Goal: Task Accomplishment & Management: Use online tool/utility

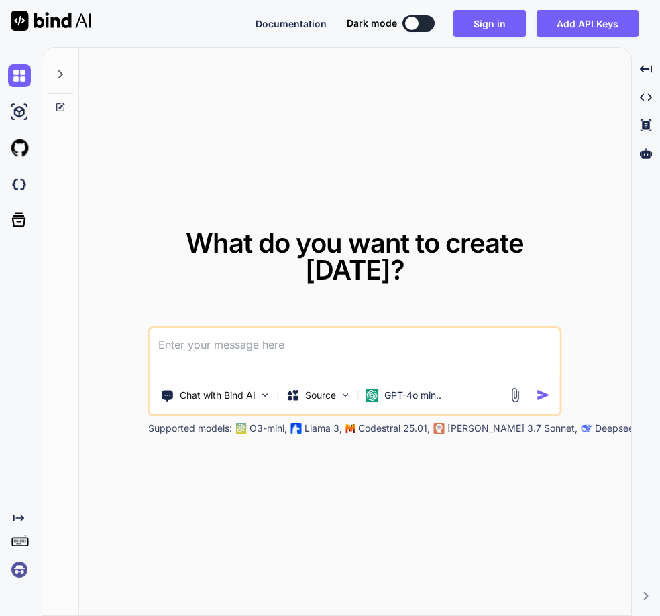
click at [17, 577] on img at bounding box center [19, 570] width 23 height 23
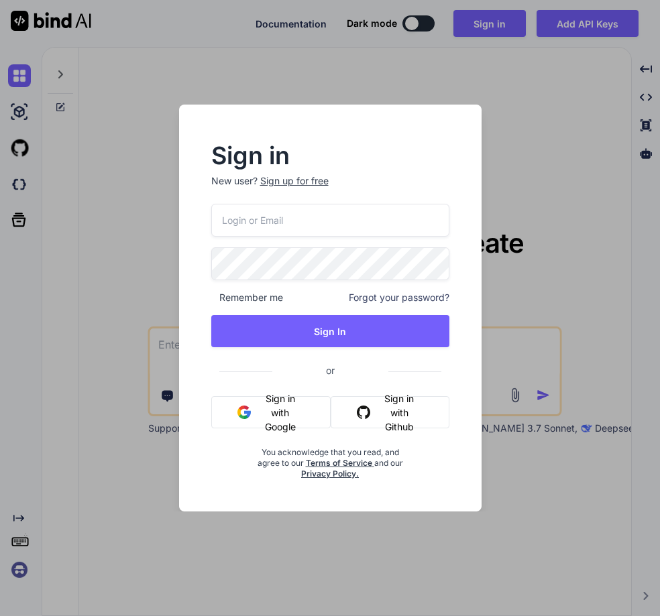
click at [280, 412] on button "Sign in with Google" at bounding box center [271, 412] width 120 height 32
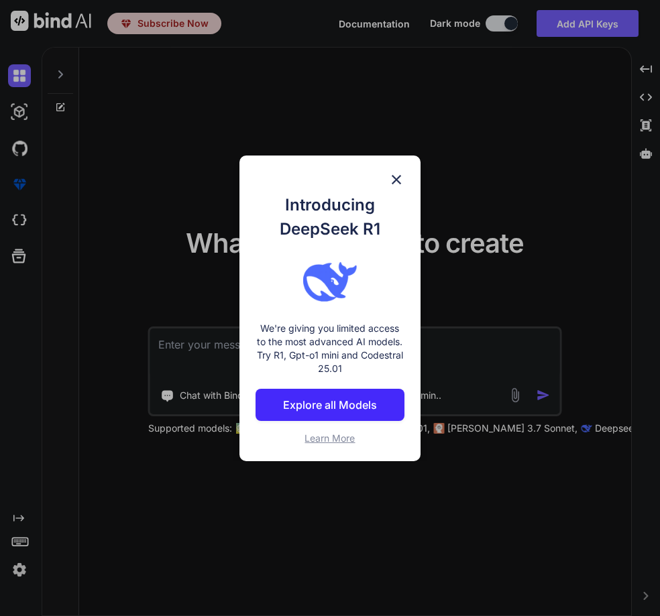
click at [393, 175] on img at bounding box center [396, 180] width 16 height 16
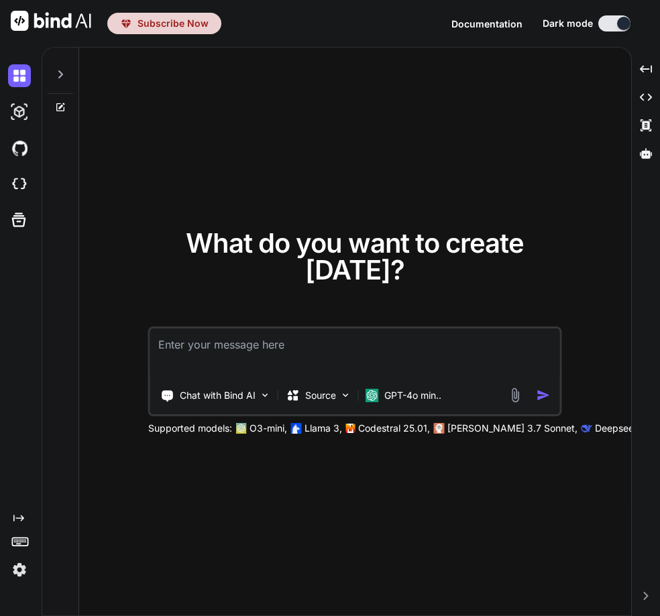
click at [324, 357] on textarea at bounding box center [355, 354] width 410 height 50
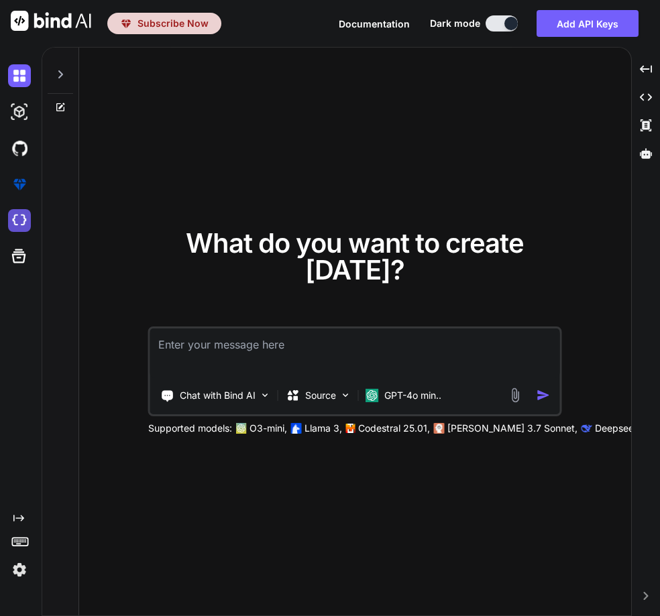
click at [22, 221] on img at bounding box center [19, 220] width 23 height 23
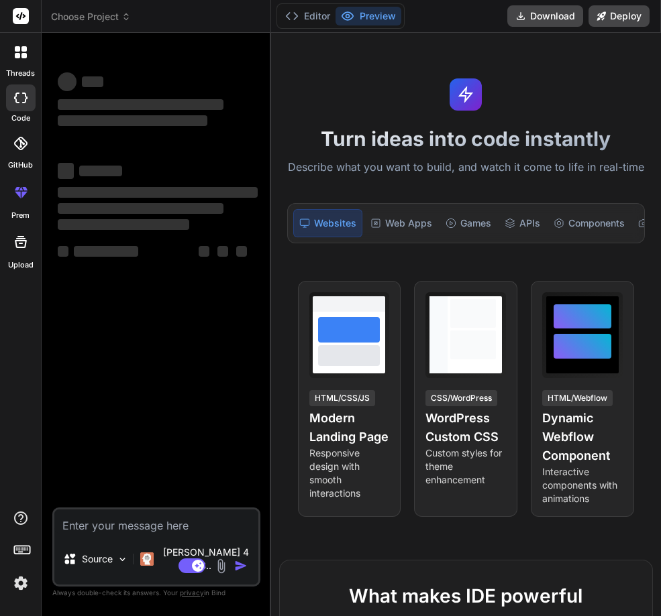
type textarea "x"
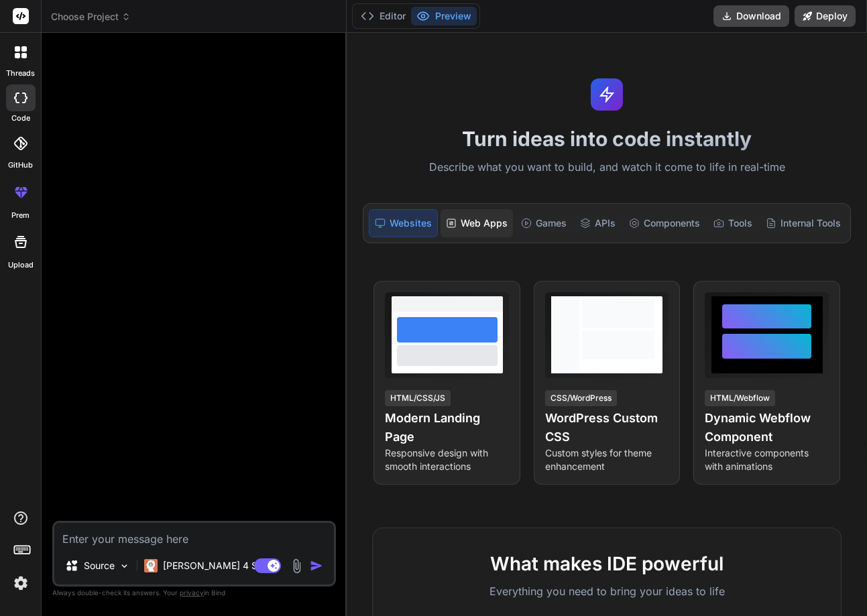
click at [490, 224] on div "Web Apps" at bounding box center [477, 223] width 72 height 28
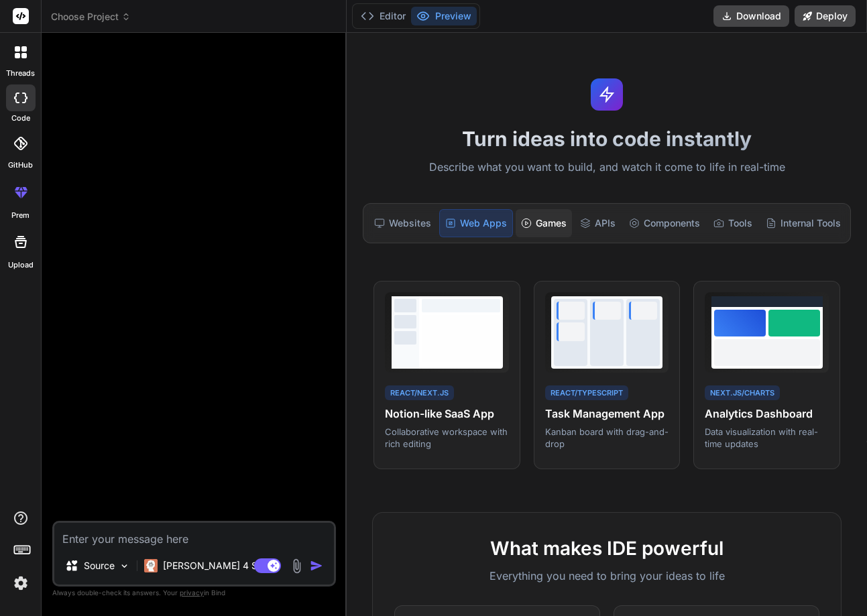
click at [551, 215] on div "Games" at bounding box center [544, 223] width 56 height 28
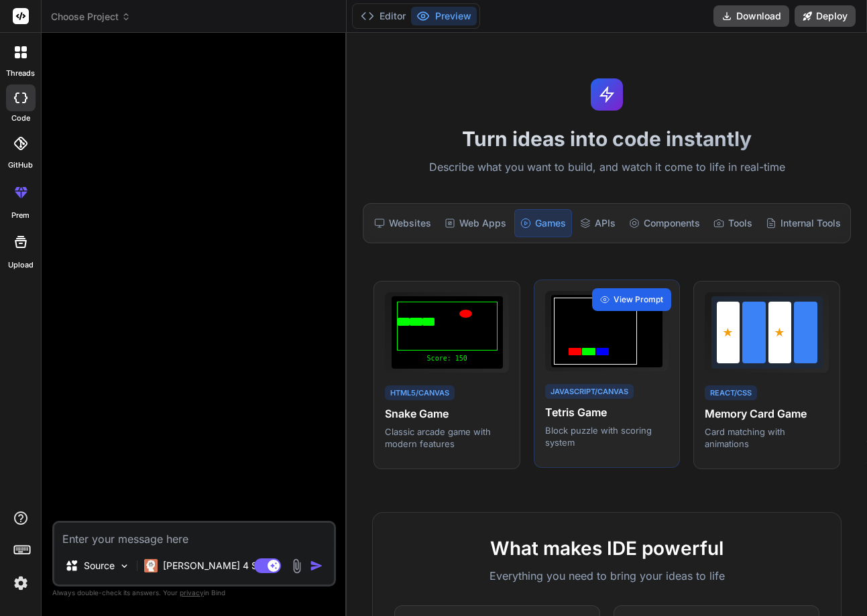
click at [647, 301] on span "View Prompt" at bounding box center [639, 300] width 50 height 12
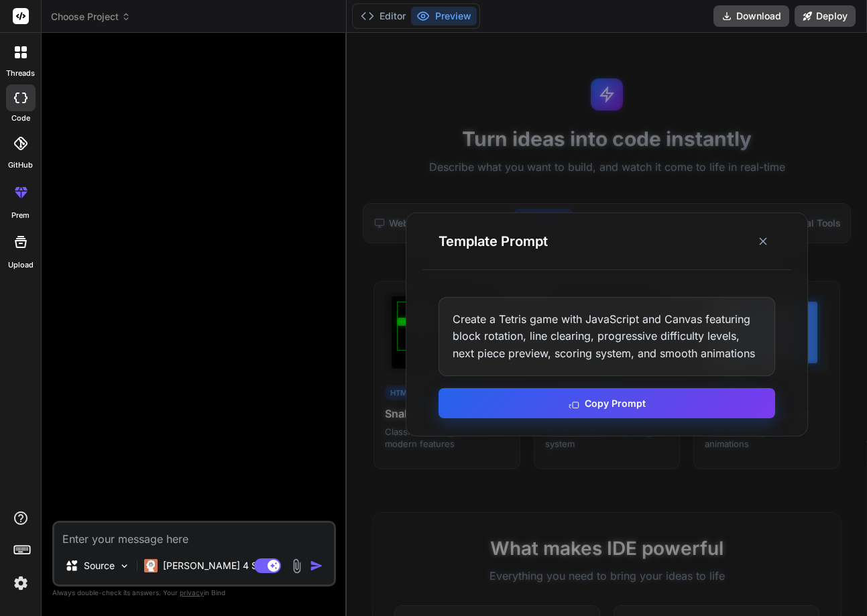
click at [577, 409] on button "Copy Prompt" at bounding box center [607, 403] width 337 height 30
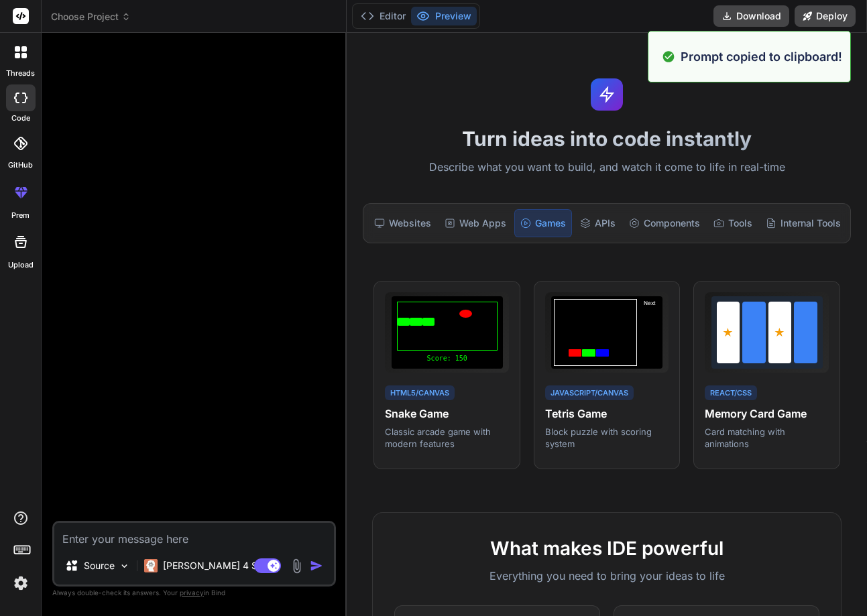
click at [159, 533] on textarea at bounding box center [194, 535] width 280 height 24
paste textarea "Create a Tetris game with JavaScript and Canvas featuring block rotation, line …"
type textarea "Create a Tetris game with JavaScript and Canvas featuring block rotation, line …"
type textarea "x"
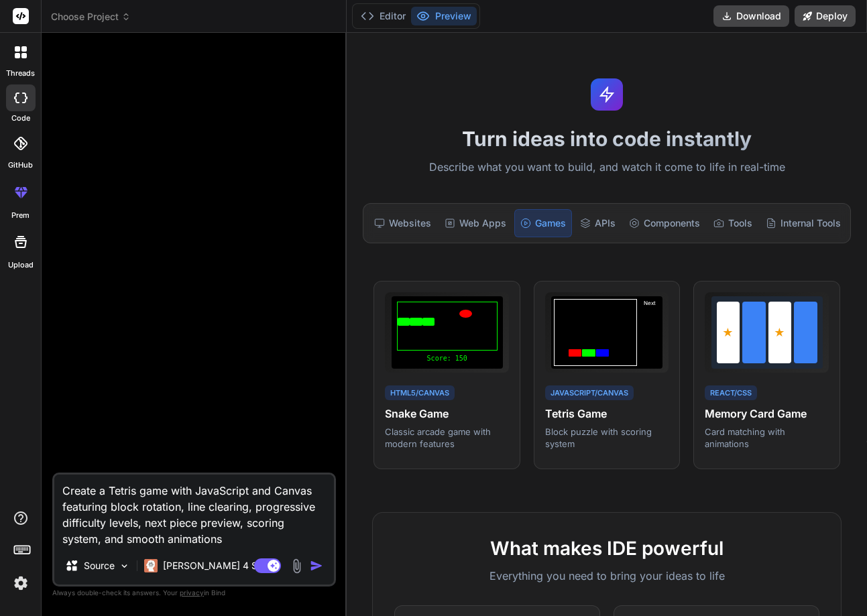
type textarea "Create a Tetris game with JavaScript and Canvas featuring block rotation, line …"
click at [315, 565] on img "button" at bounding box center [316, 565] width 13 height 13
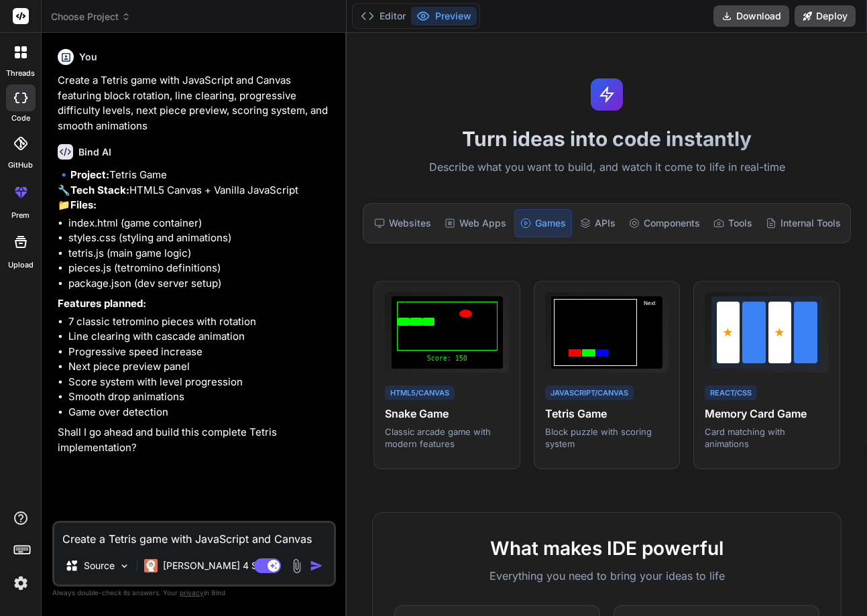
type textarea "x"
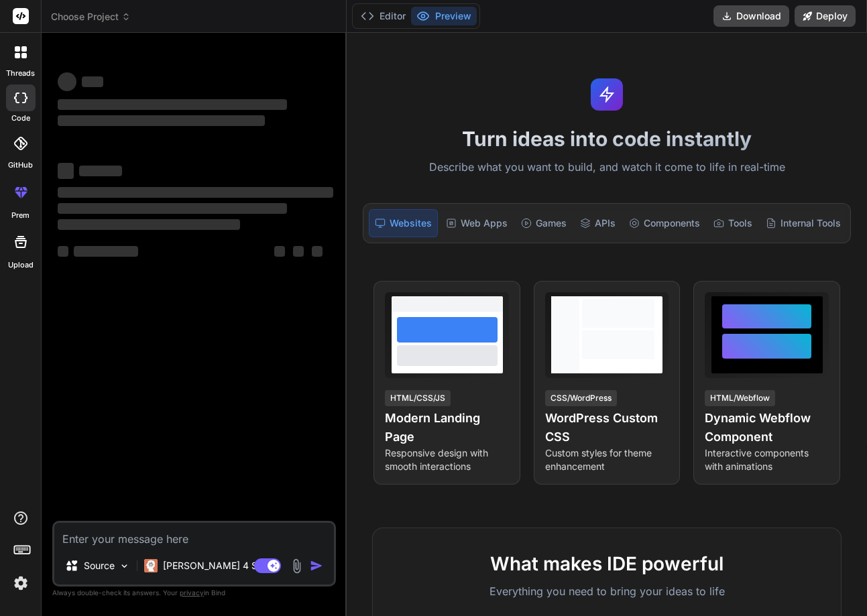
type textarea "x"
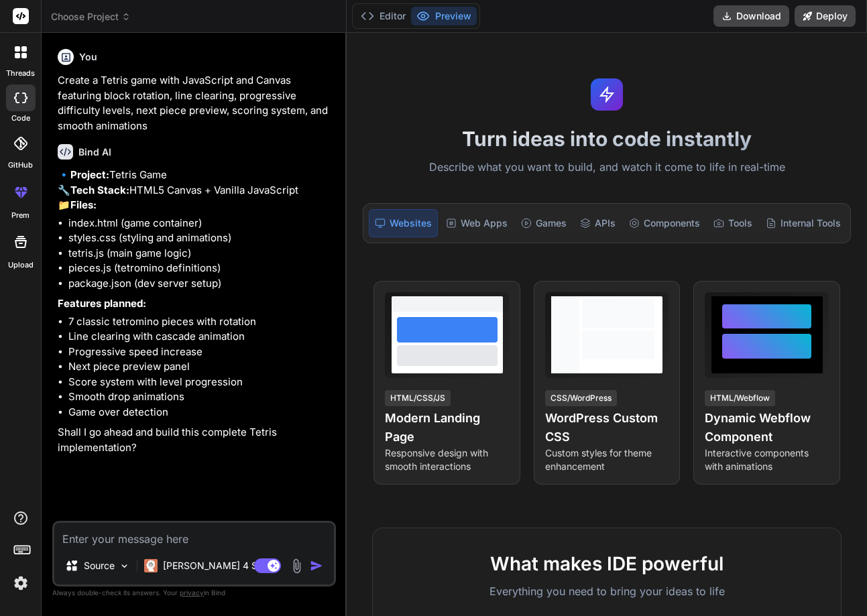
click at [136, 535] on textarea at bounding box center [194, 535] width 280 height 24
type textarea "x"
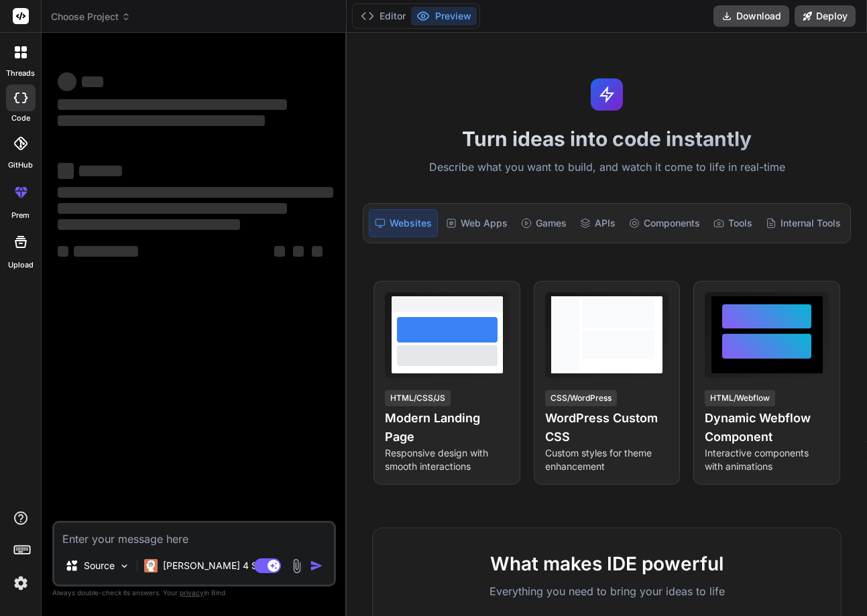
type textarea "x"
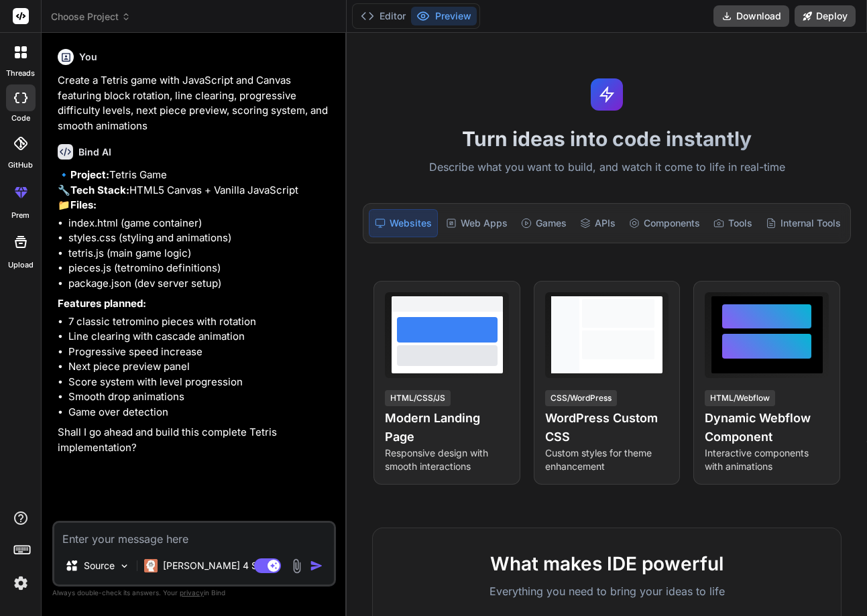
type textarea "Y"
type textarea "x"
type textarea "Ye"
type textarea "x"
type textarea "Yes"
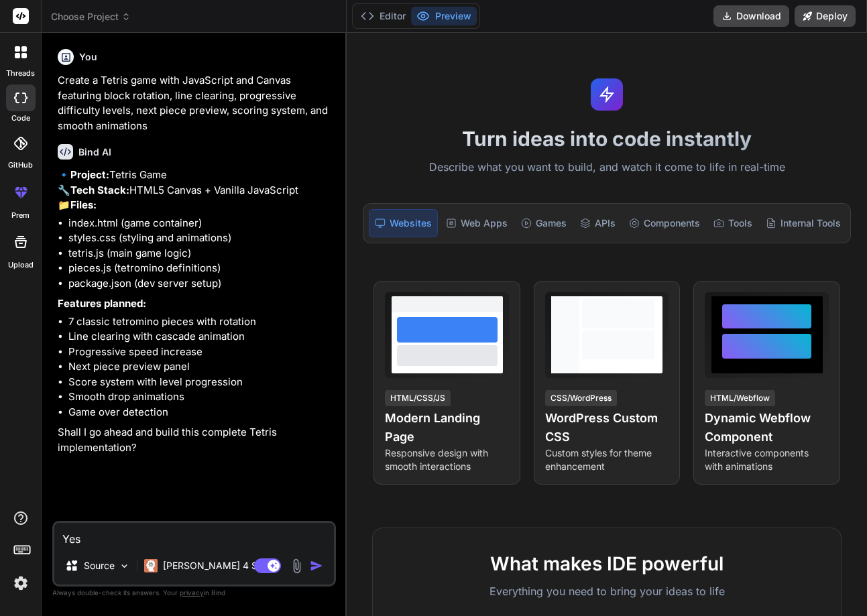
type textarea "x"
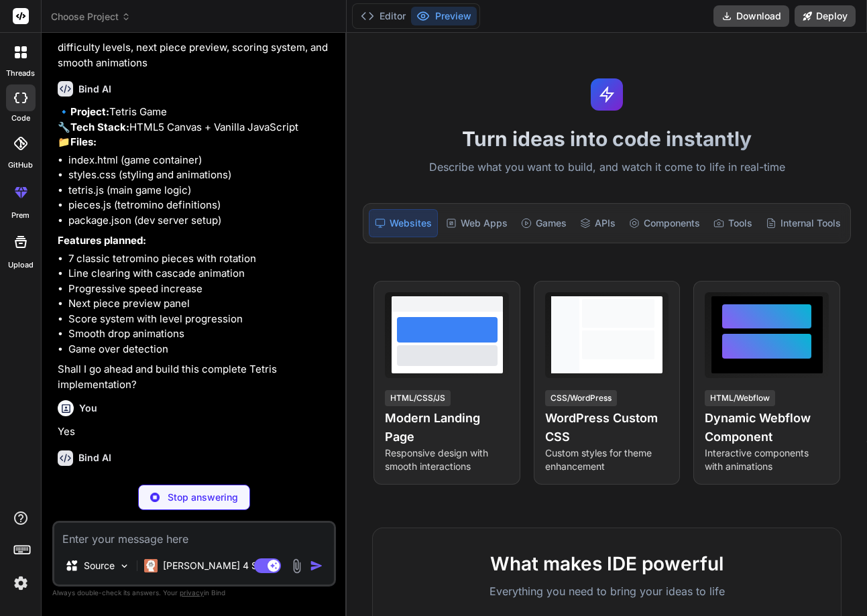
scroll to position [107, 0]
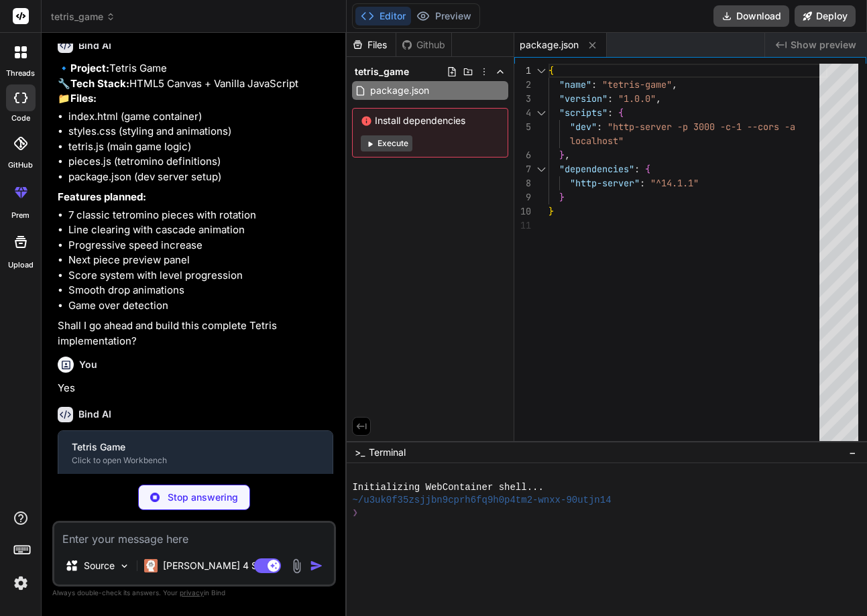
type textarea "x"
type textarea "</div> </div> </div> <script src="pieces.js"></script> <script src="tetris.js">…"
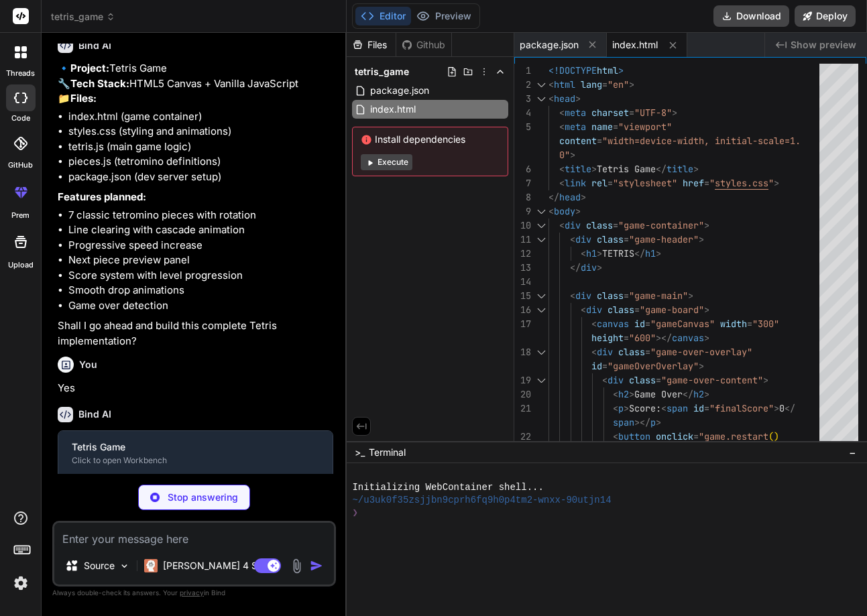
type textarea "x"
type textarea ".stats-panel, .next-piece-panel, .controls-panel { flex: 1; min-width: 150px; }…"
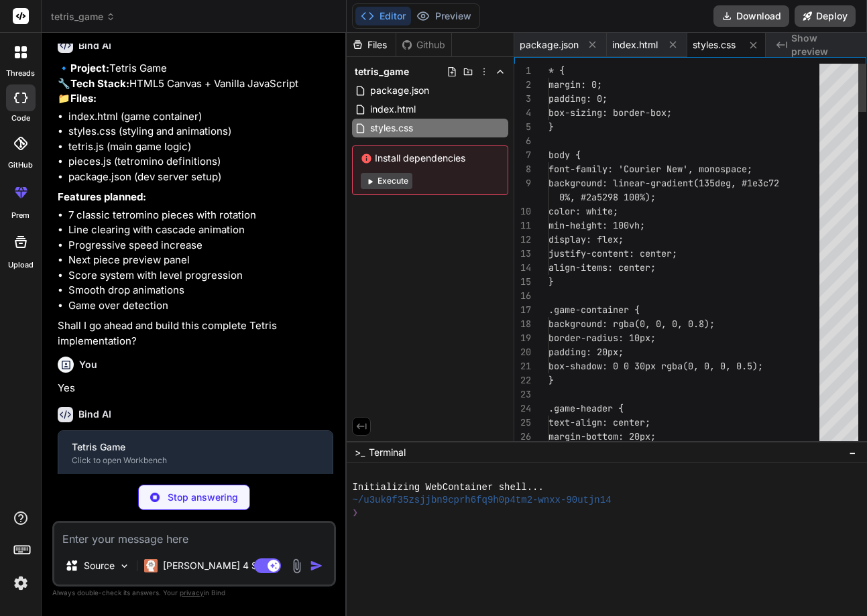
scroll to position [0, 2]
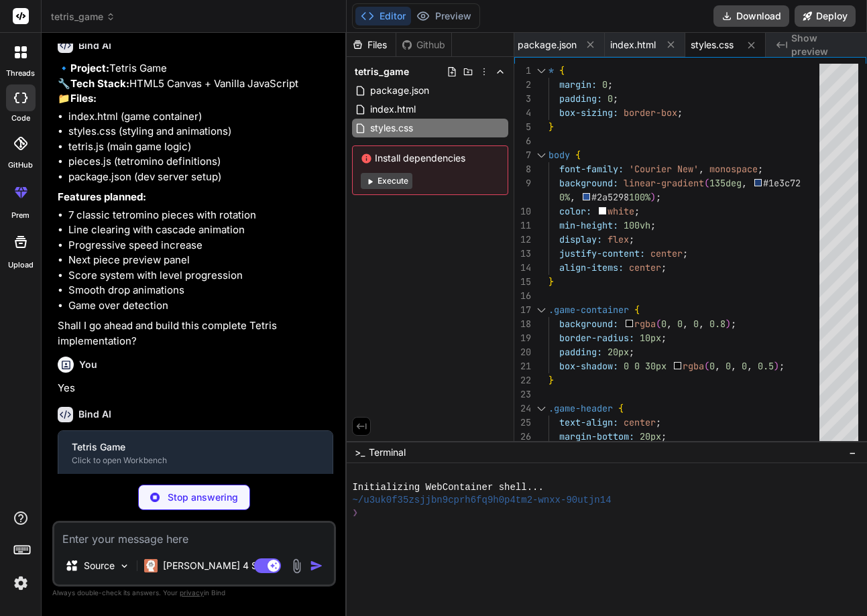
type textarea "x"
type textarea "return { type: type, shape: PIECES[type].shape, color: PIECES[type].color, x: M…"
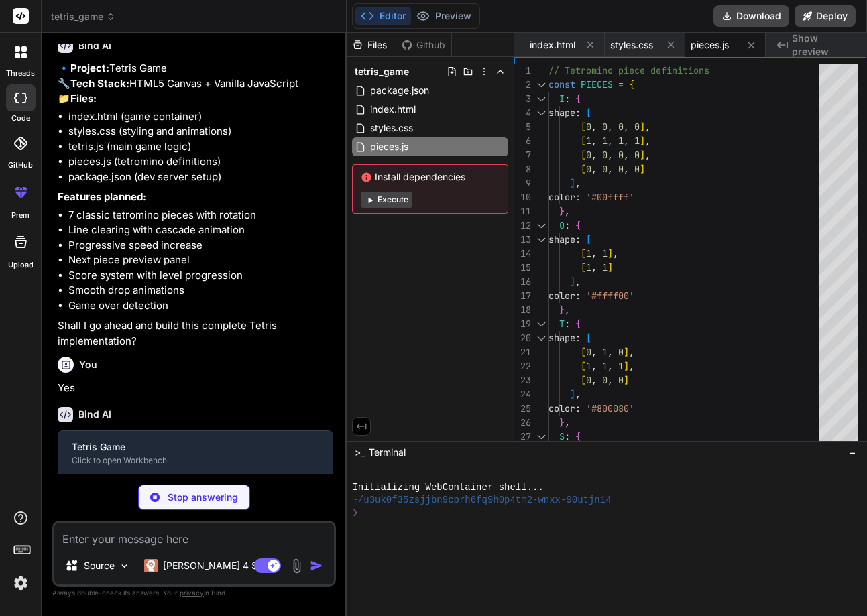
scroll to position [264, 0]
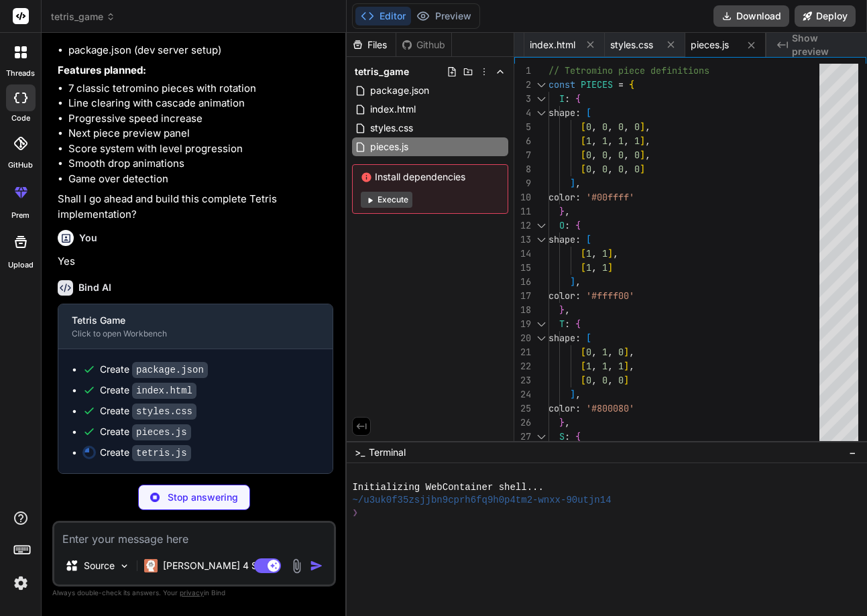
type textarea "x"
type textarea "this.start(); } } // Initialize game when page loads let game; window.addEventL…"
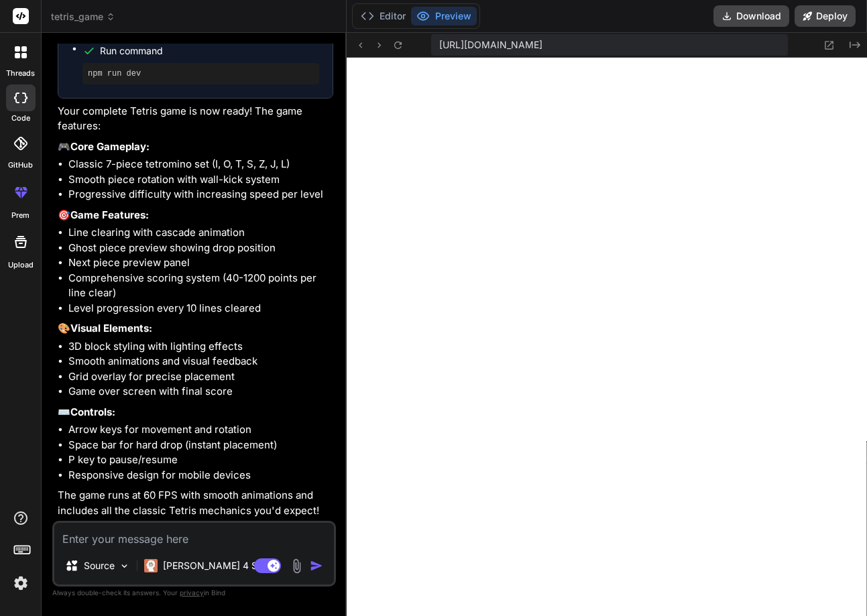
scroll to position [650, 0]
click at [498, 44] on span "[URL][DOMAIN_NAME]" at bounding box center [490, 44] width 103 height 13
click at [498, 44] on span "https://u3uk0f35zsjjbn9cprh6fq9h0p4tm2-wnxx-90utjn14--3000--96435430.local-corp…" at bounding box center [490, 44] width 103 height 13
copy div "https://u3uk0f35zsjjbn9cprh6fq9h0p4tm2-wnxx-90utjn14--3000--96435430.local-corp…"
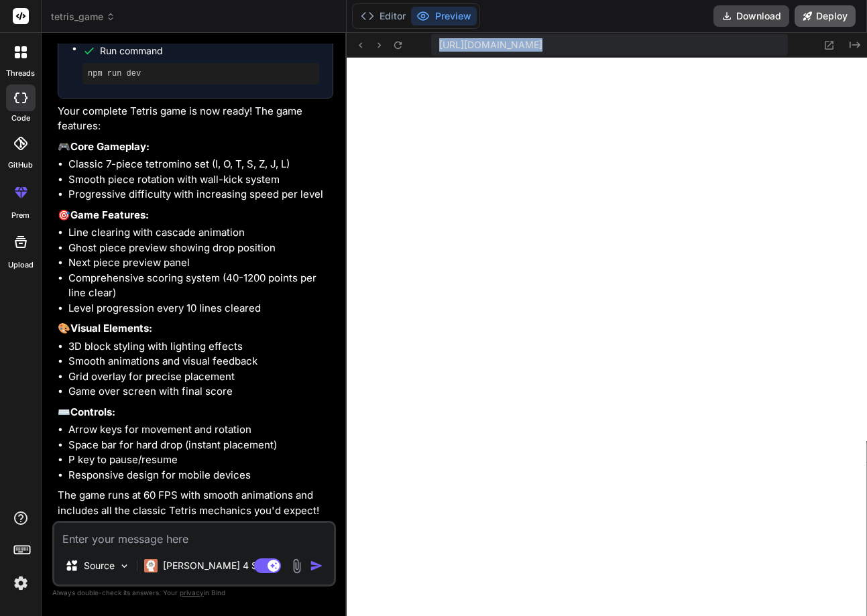
click at [806, 21] on button "Deploy" at bounding box center [825, 15] width 61 height 21
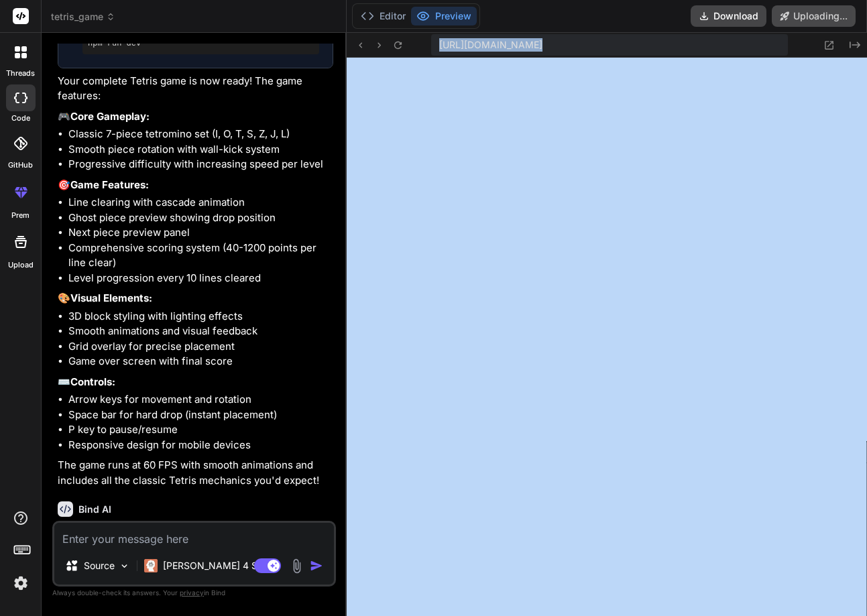
scroll to position [855, 0]
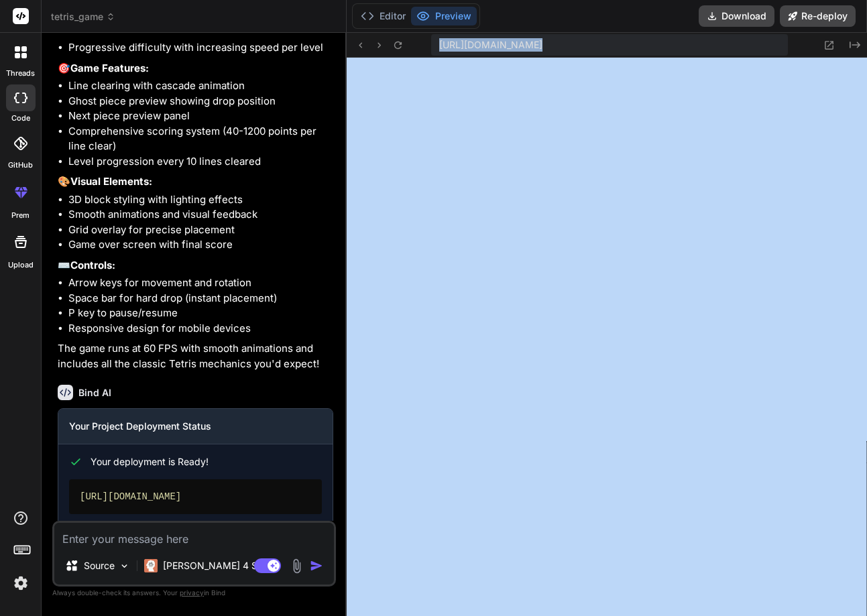
type textarea "x"
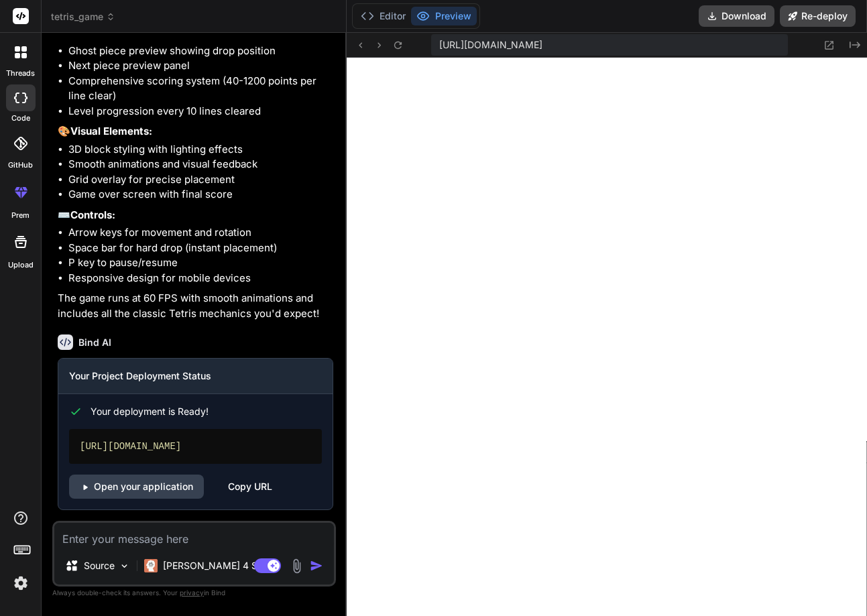
click at [264, 482] on div "Copy URL" at bounding box center [250, 487] width 44 height 24
